Goal: Task Accomplishment & Management: Complete application form

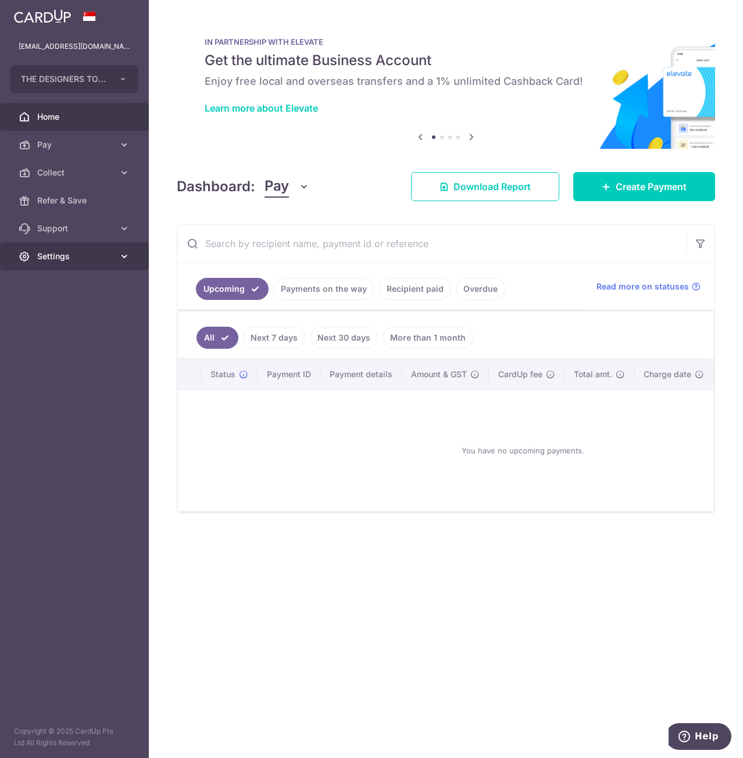
click at [103, 248] on link "Settings" at bounding box center [74, 256] width 149 height 28
click at [94, 274] on link "Account" at bounding box center [74, 284] width 149 height 28
click at [92, 141] on span "Pay" at bounding box center [75, 145] width 77 height 12
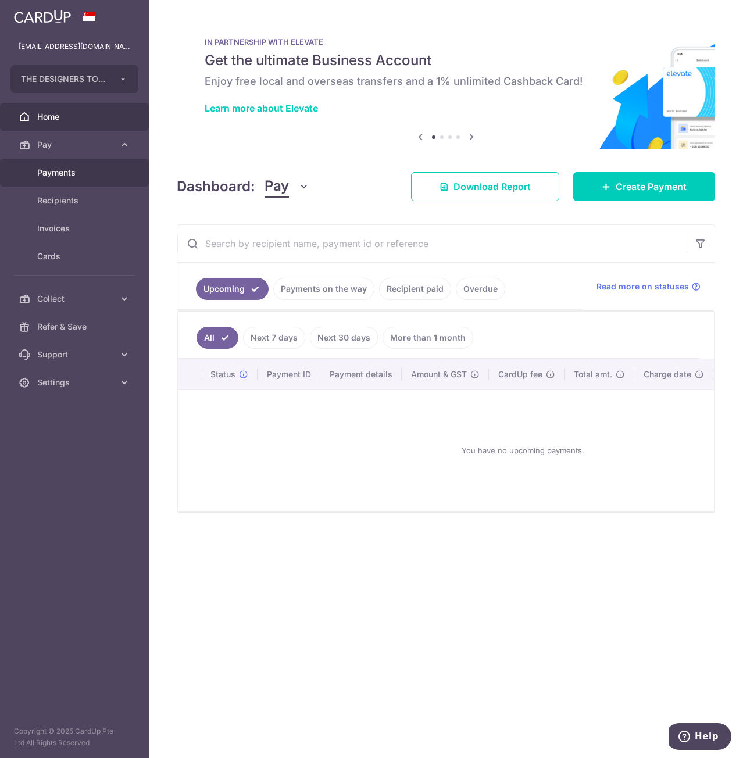
click at [81, 168] on span "Payments" at bounding box center [75, 173] width 77 height 12
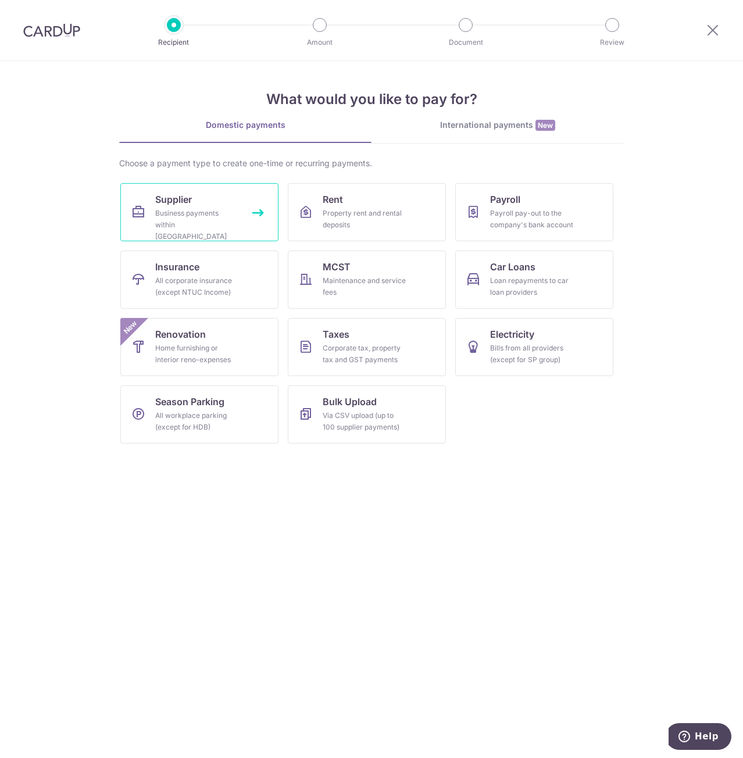
click at [175, 224] on div "Business payments within Singapore" at bounding box center [197, 224] width 84 height 35
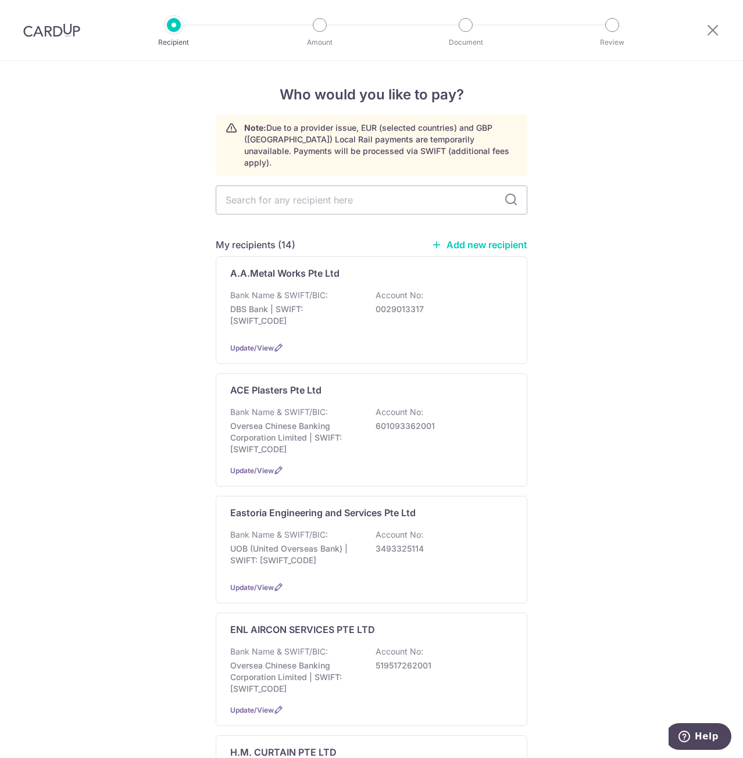
click at [501, 239] on link "Add new recipient" at bounding box center [479, 245] width 96 height 12
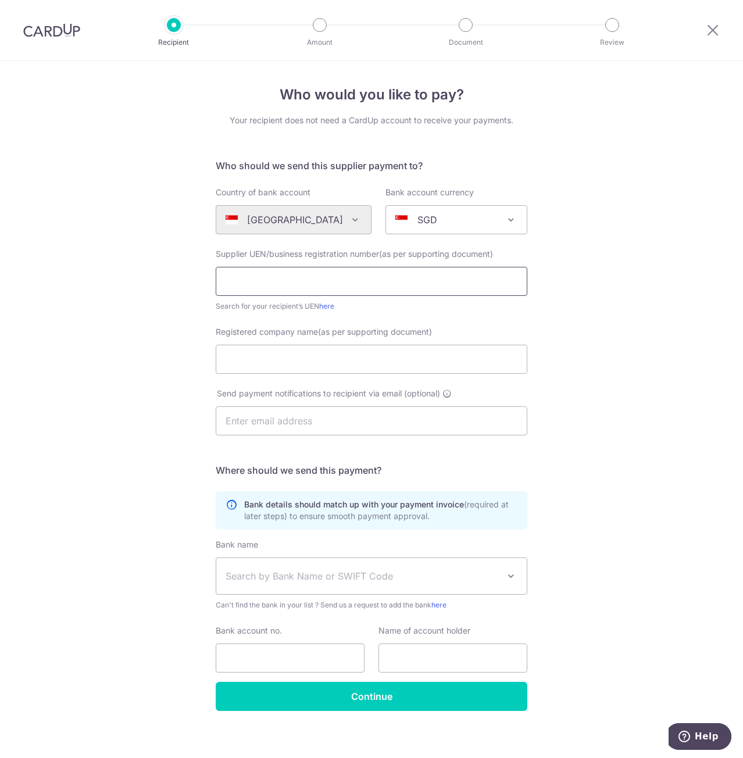
click at [307, 282] on input "text" at bounding box center [371, 281] width 311 height 29
paste input "200107414K"
type input "200107414K"
click at [234, 355] on input "Registered company name(as per supporting document)" at bounding box center [371, 359] width 311 height 29
click at [289, 361] on input "Registered company name(as per supporting document)" at bounding box center [371, 359] width 311 height 29
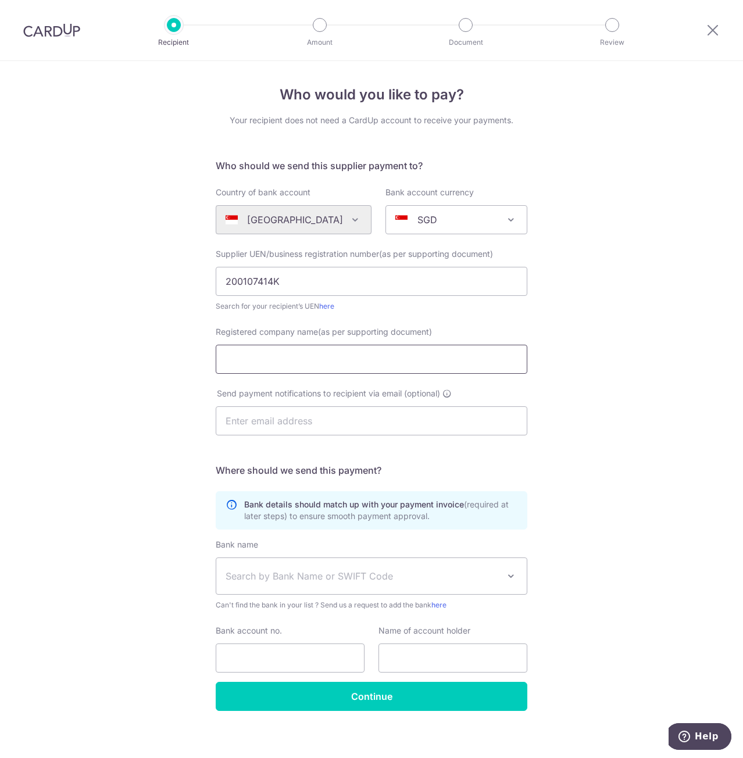
paste input "CO-TOP MARKETING PTE LT"
click at [241, 419] on input "text" at bounding box center [371, 420] width 311 height 29
click at [365, 356] on input "CO-TOP MARKETING PTE LT" at bounding box center [371, 359] width 311 height 29
type input "CO-TOP MARKETING PTE LTD"
click at [444, 658] on input "text" at bounding box center [452, 657] width 149 height 29
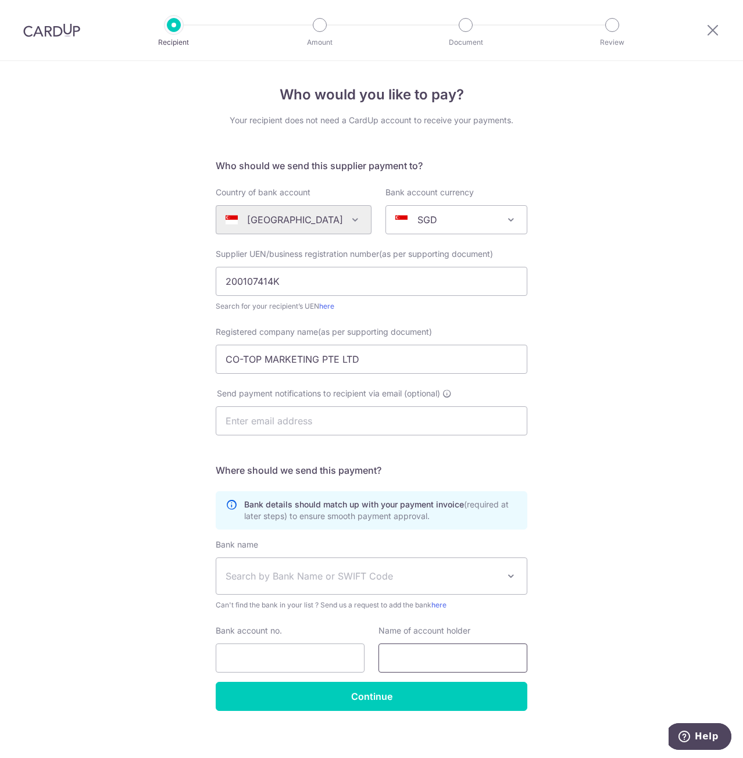
paste input "CO-TOP MARKETING PTE LT"
type input "CO-TOP MARKETING PTE LTD"
click at [300, 420] on input "text" at bounding box center [371, 420] width 311 height 29
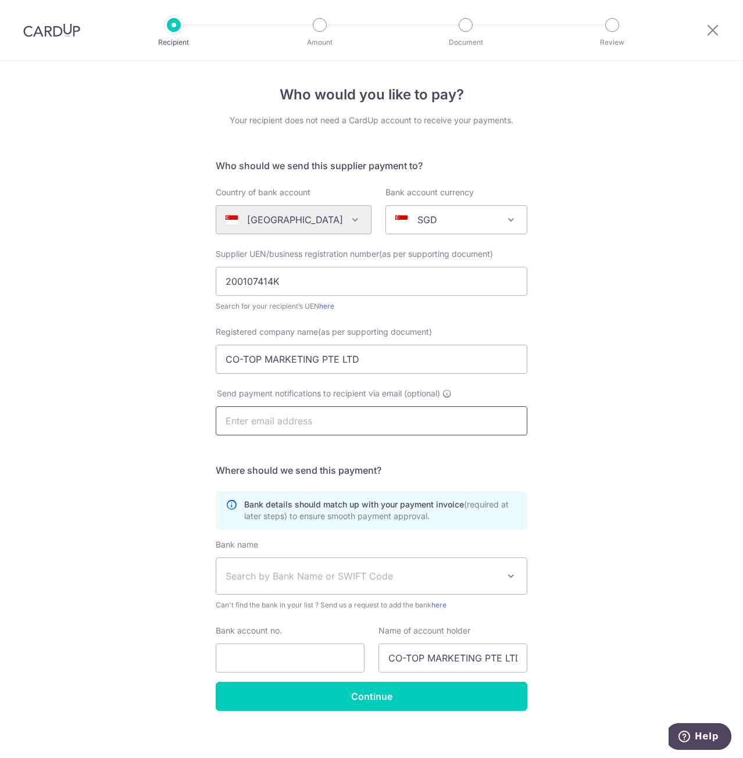
type input "xavier@habitatinterior.com"
click at [41, 467] on div "Who would you like to pay? Your recipient does not need a CardUp account to rec…" at bounding box center [371, 413] width 743 height 704
click at [350, 580] on span "Search by Bank Name or SWIFT Code" at bounding box center [361, 576] width 273 height 14
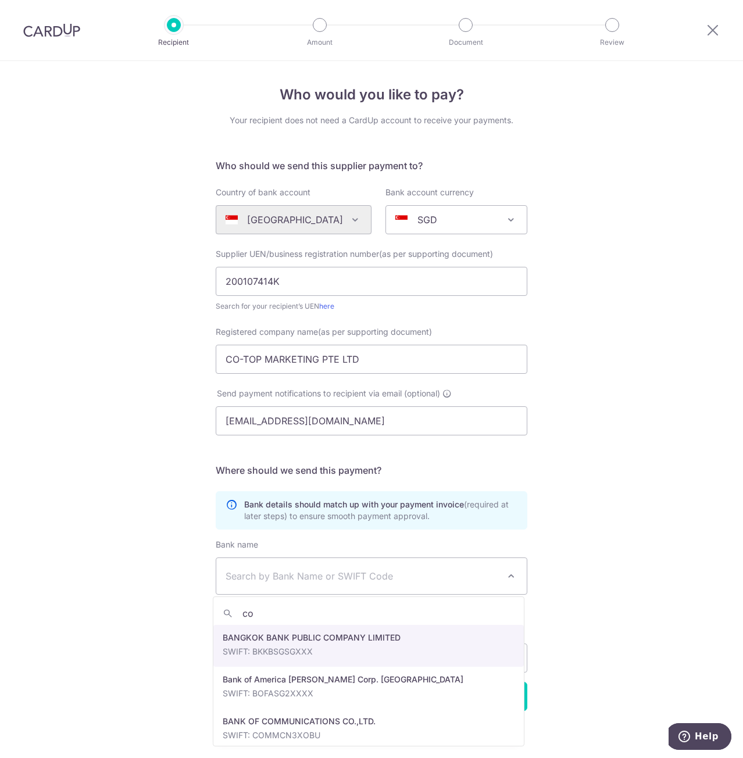
type input "c"
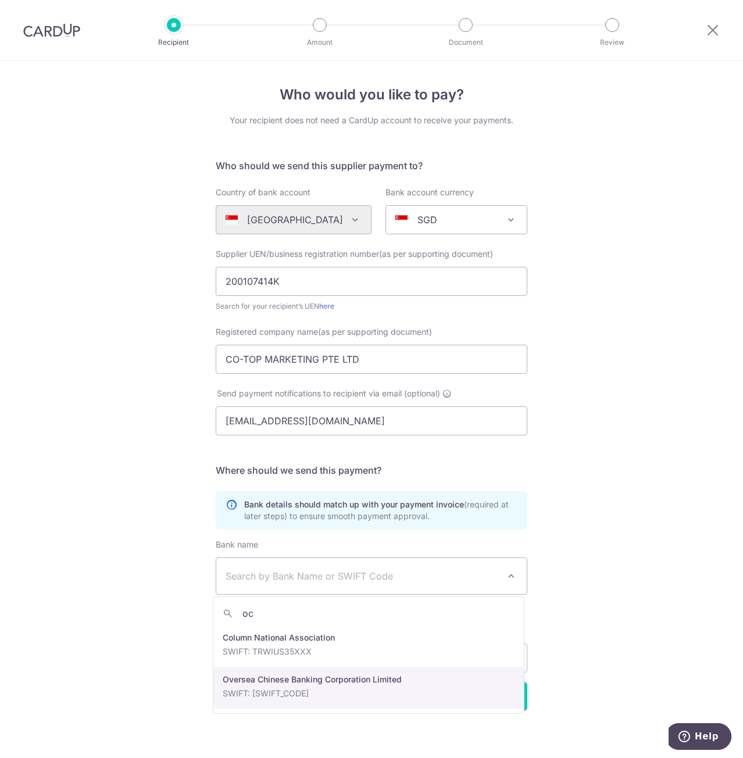
type input "oc"
select select "12"
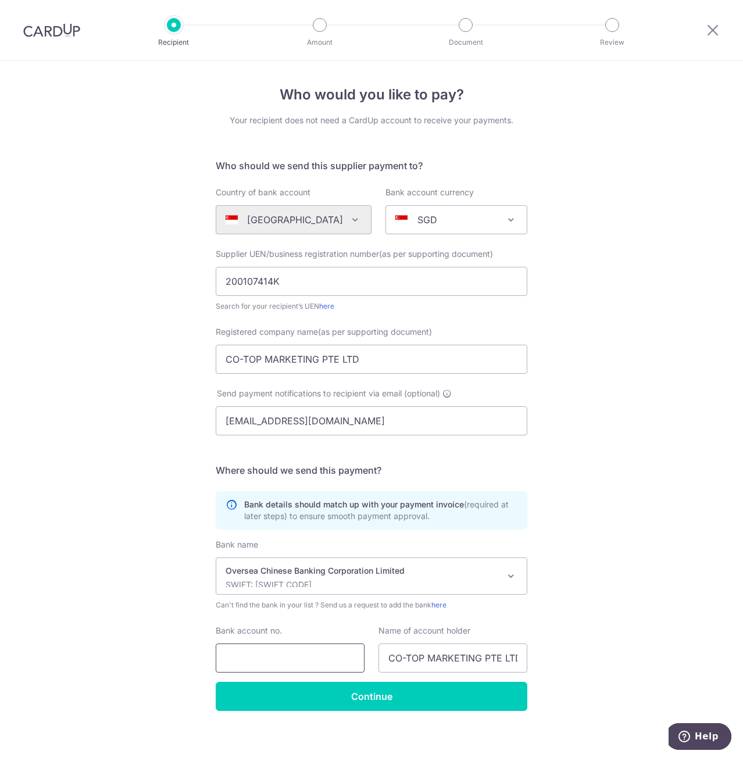
click at [288, 654] on input "Bank account no." at bounding box center [290, 657] width 149 height 29
drag, startPoint x: 242, startPoint y: 658, endPoint x: 250, endPoint y: 659, distance: 8.2
click at [250, 659] on input "557714375001" at bounding box center [290, 657] width 149 height 29
drag, startPoint x: 238, startPoint y: 658, endPoint x: 270, endPoint y: 662, distance: 32.1
click at [270, 662] on input "557714375001" at bounding box center [290, 657] width 149 height 29
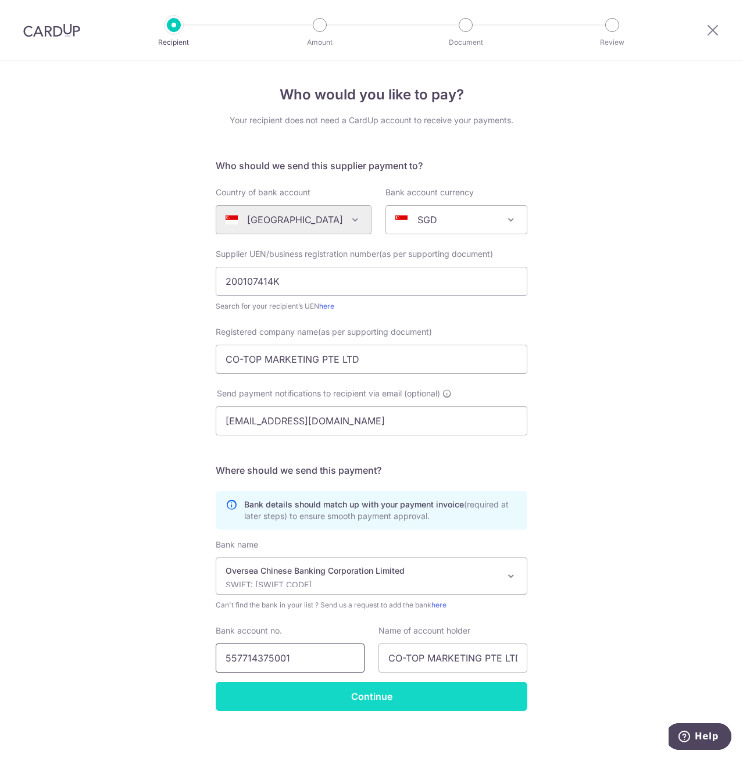
type input "557714375001"
click at [340, 691] on input "Continue" at bounding box center [371, 696] width 311 height 29
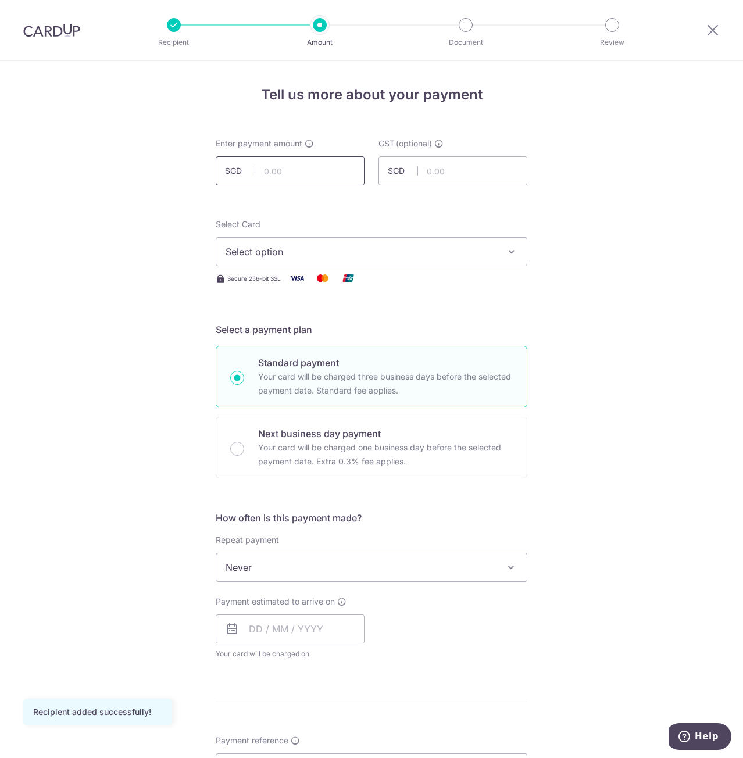
click at [302, 168] on input "text" at bounding box center [290, 170] width 149 height 29
type input "2,727.73"
click at [44, 257] on div "Tell us more about your payment Enter payment amount SGD 2,727.73 2727.73 GST (…" at bounding box center [371, 625] width 743 height 1129
click at [336, 249] on span "Select option" at bounding box center [360, 252] width 271 height 14
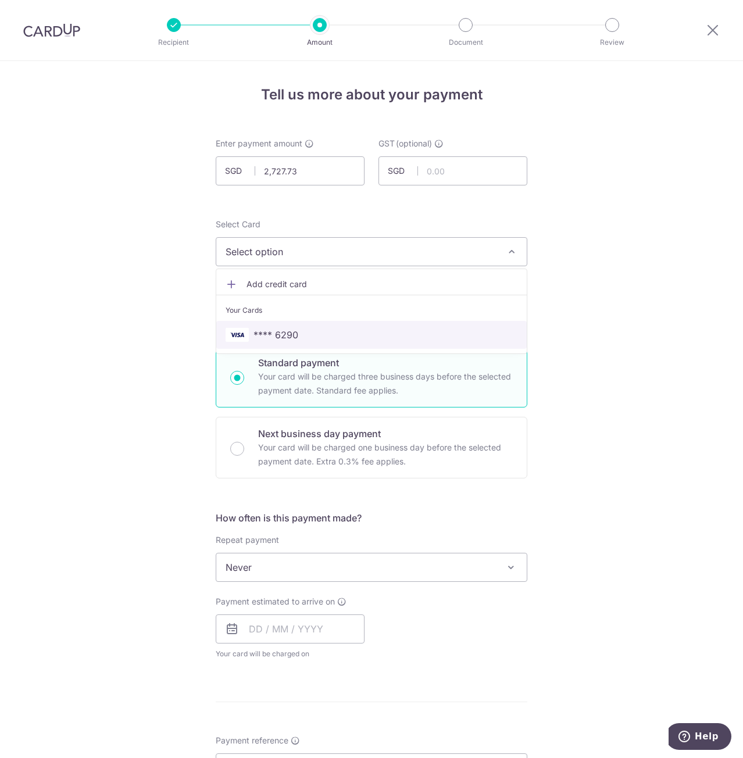
click at [291, 332] on span "**** 6290" at bounding box center [275, 335] width 45 height 14
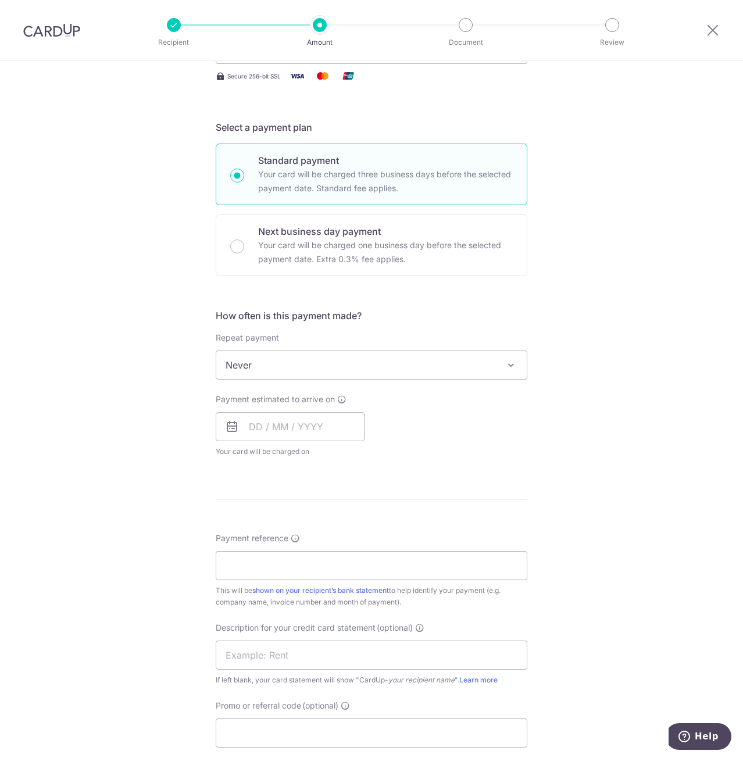
scroll to position [291, 0]
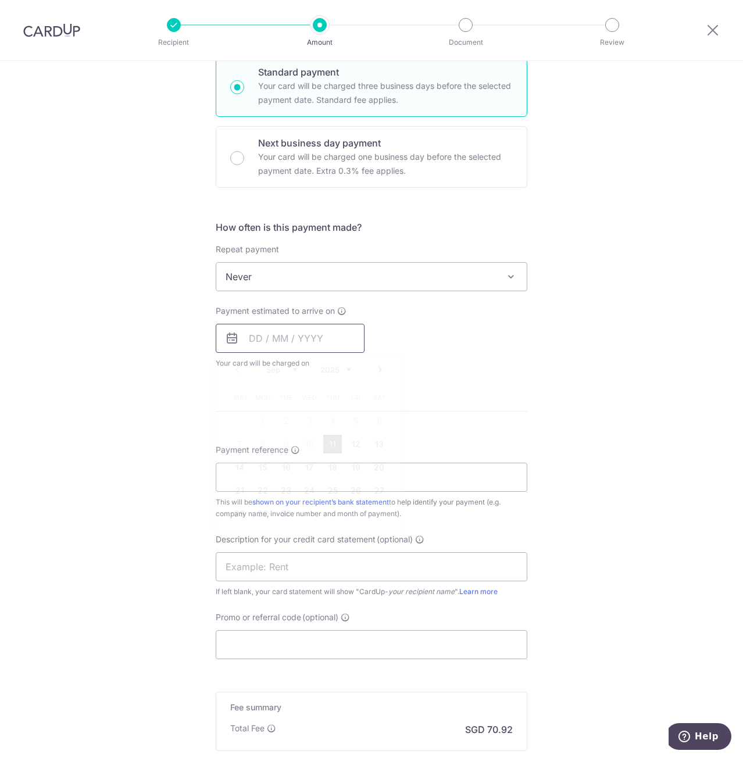
click at [257, 342] on input "text" at bounding box center [290, 338] width 149 height 29
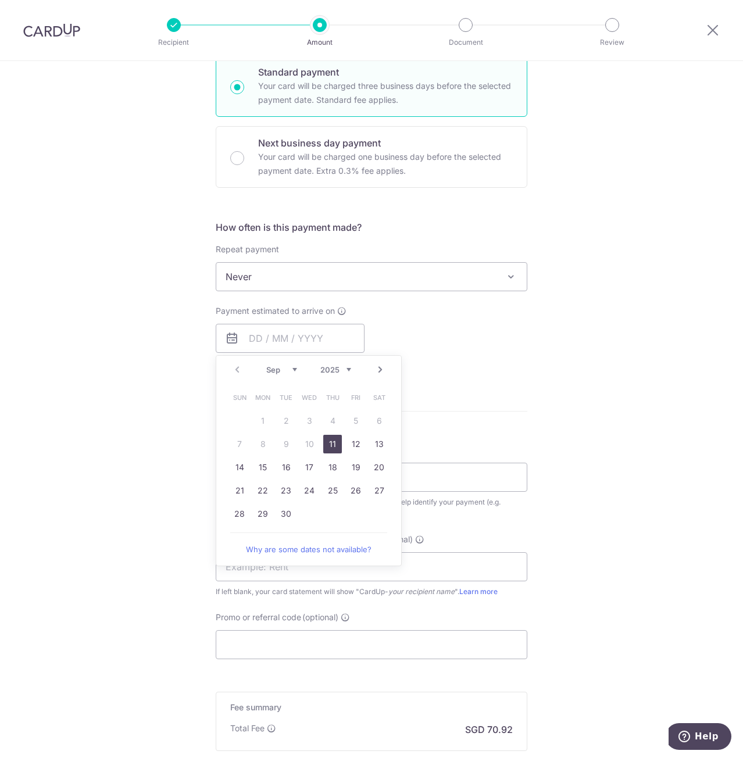
click at [325, 441] on link "11" at bounding box center [332, 444] width 19 height 19
type input "[DATE]"
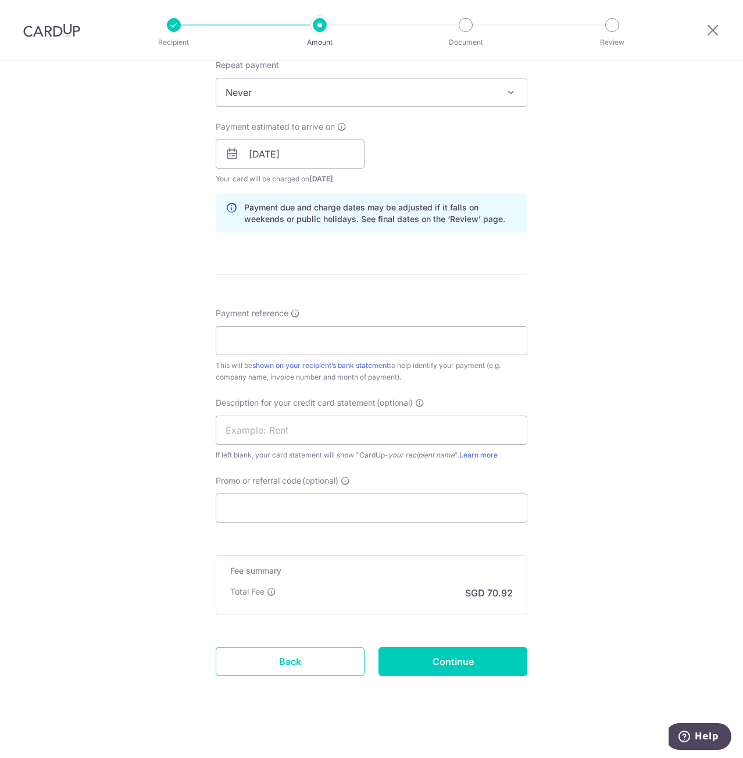
scroll to position [477, 0]
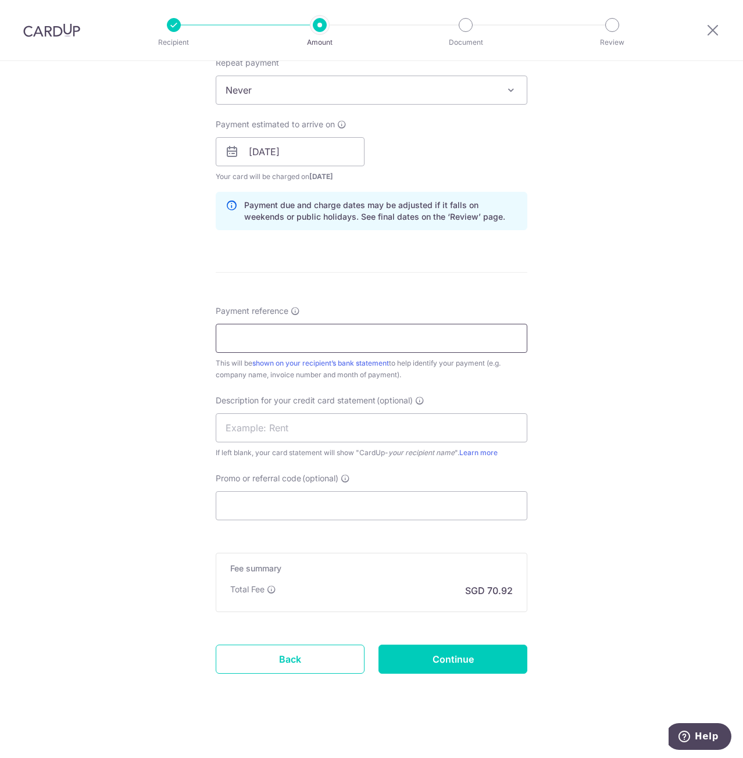
click at [275, 332] on input "Payment reference" at bounding box center [371, 338] width 311 height 29
type input "COTOP-01"
click at [249, 422] on input "text" at bounding box center [371, 427] width 311 height 29
type input "table top"
drag, startPoint x: 278, startPoint y: 499, endPoint x: 277, endPoint y: 505, distance: 5.9
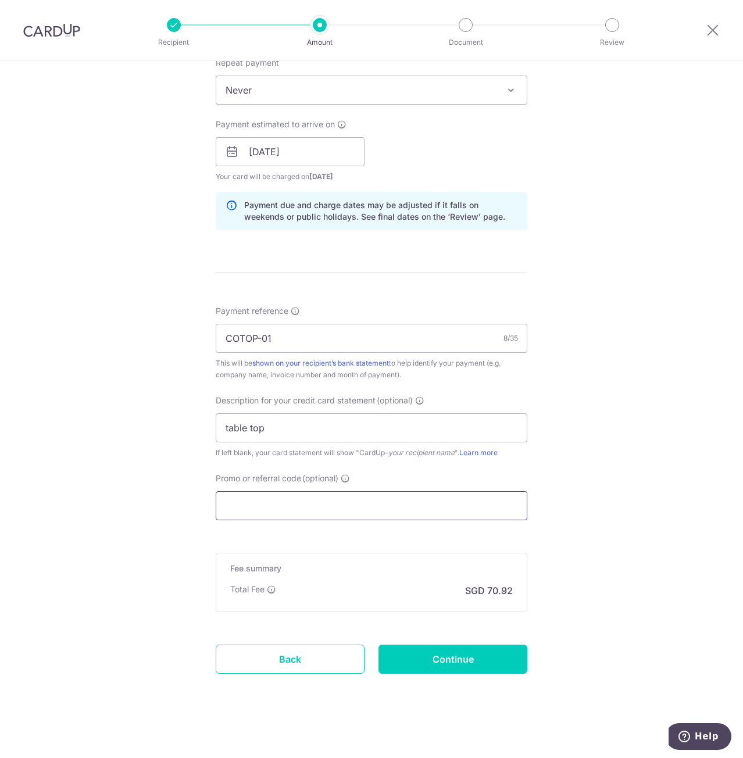
click at [278, 503] on input "Promo or referral code (optional)" at bounding box center [371, 505] width 311 height 29
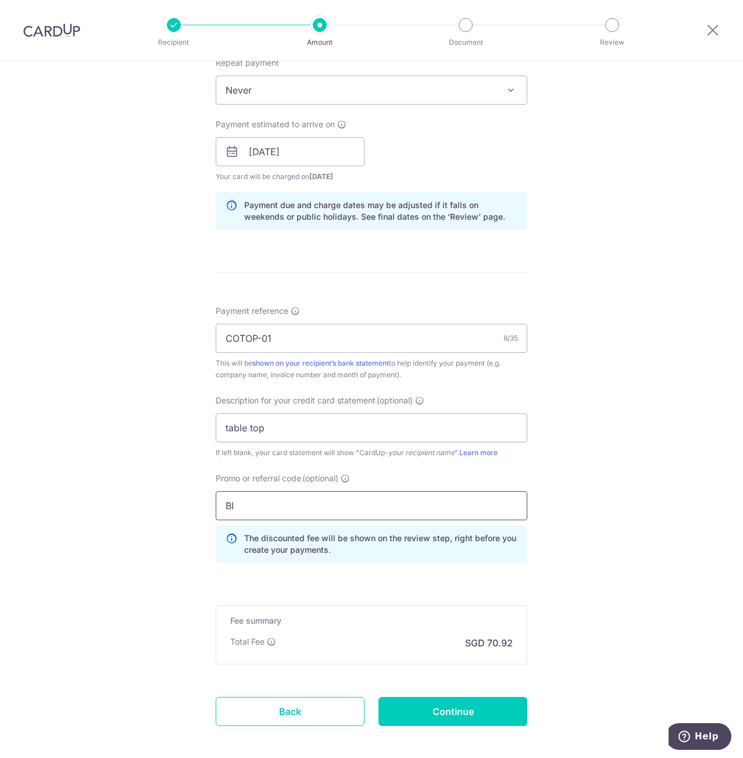
type input "B"
type input "BOFF185"
click at [492, 706] on input "Continue" at bounding box center [452, 711] width 149 height 29
type input "Create Schedule"
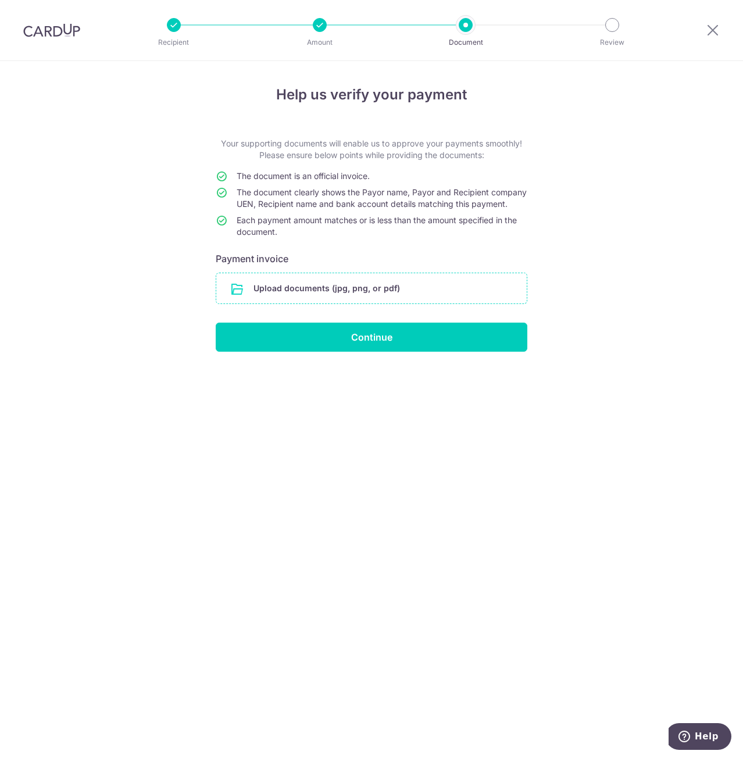
click at [324, 286] on input "file" at bounding box center [371, 288] width 310 height 30
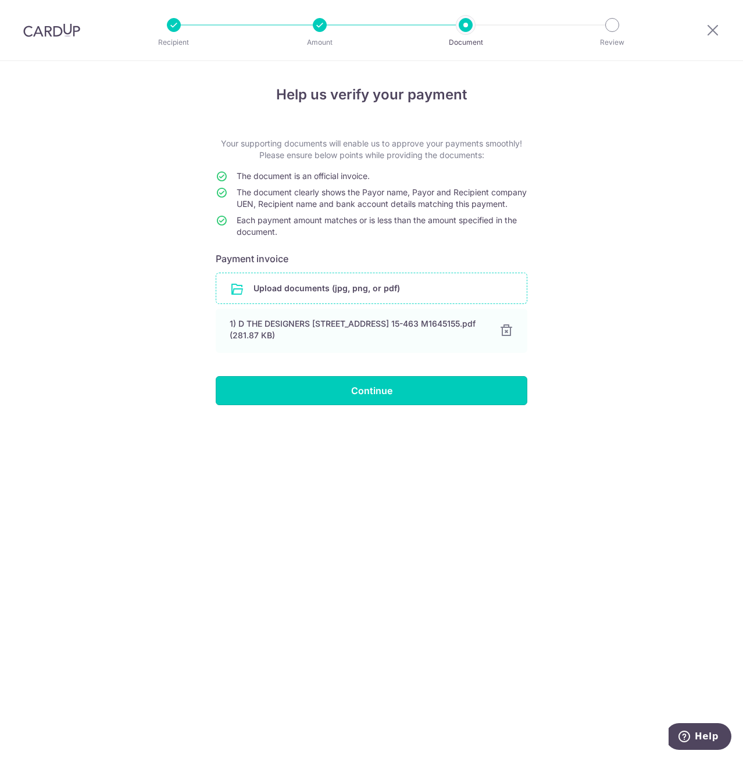
click at [385, 400] on input "Continue" at bounding box center [371, 390] width 311 height 29
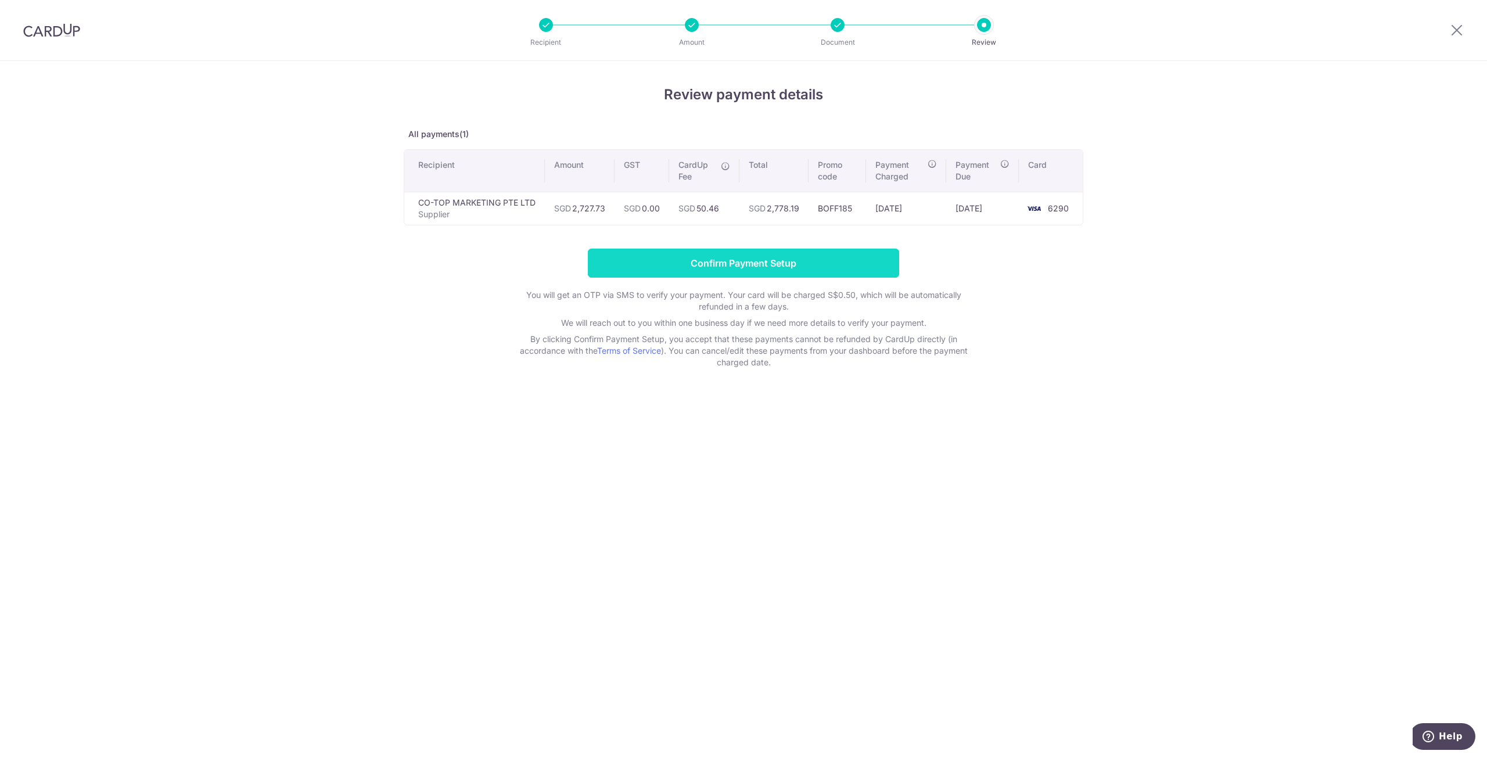
click at [769, 257] on input "Confirm Payment Setup" at bounding box center [743, 263] width 311 height 29
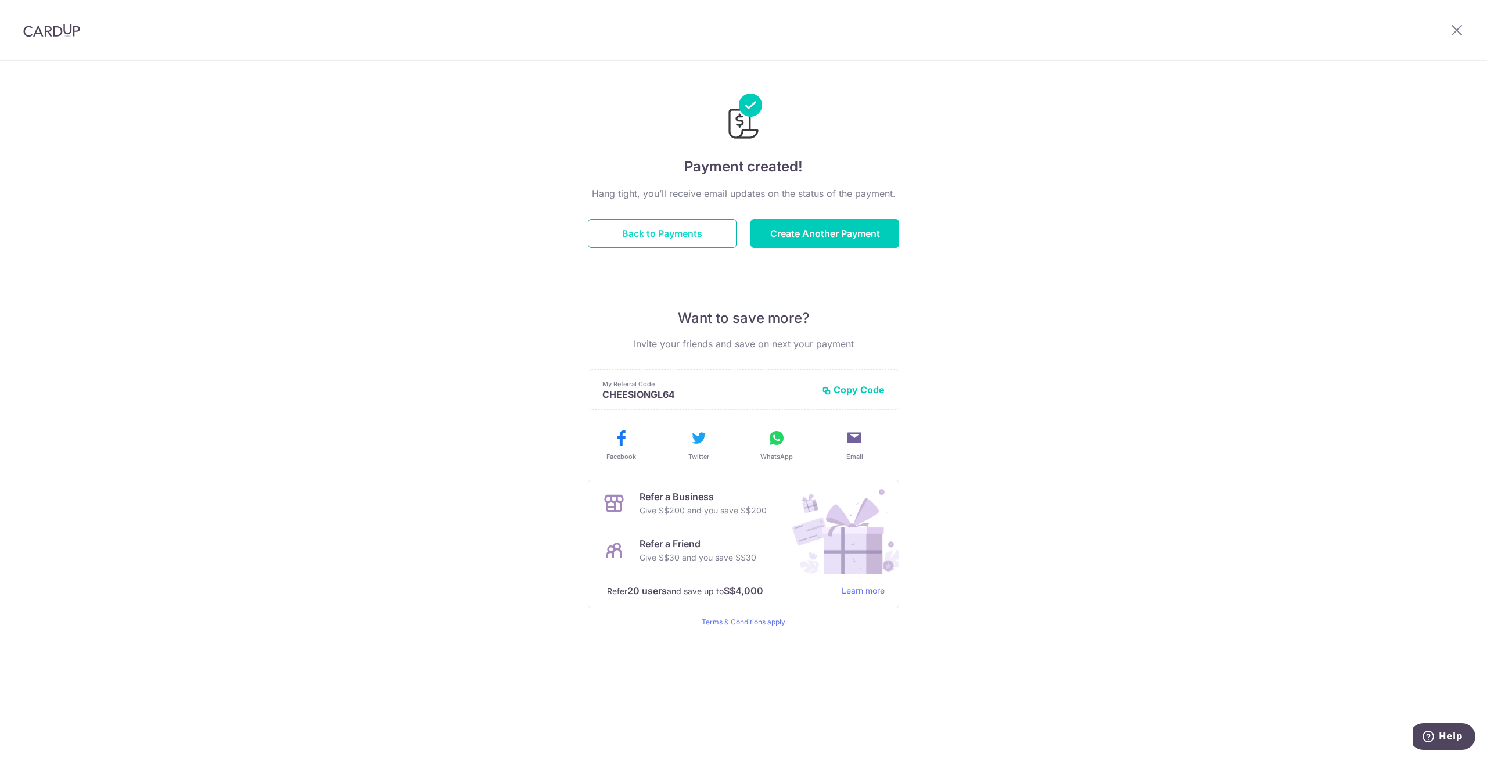
click at [713, 231] on button "Back to Payments" at bounding box center [662, 233] width 149 height 29
